Goal: Contribute content: Contribute content

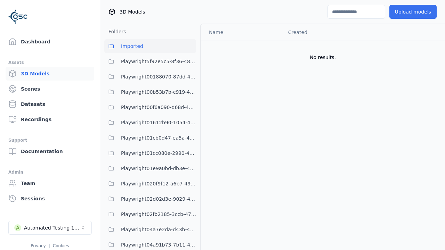
click at [412, 12] on button "Upload models" at bounding box center [412, 12] width 47 height 14
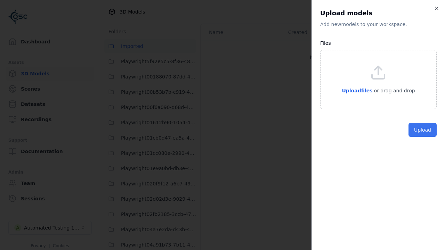
click at [422, 137] on button "Upload" at bounding box center [422, 130] width 28 height 14
